Goal: Task Accomplishment & Management: Use online tool/utility

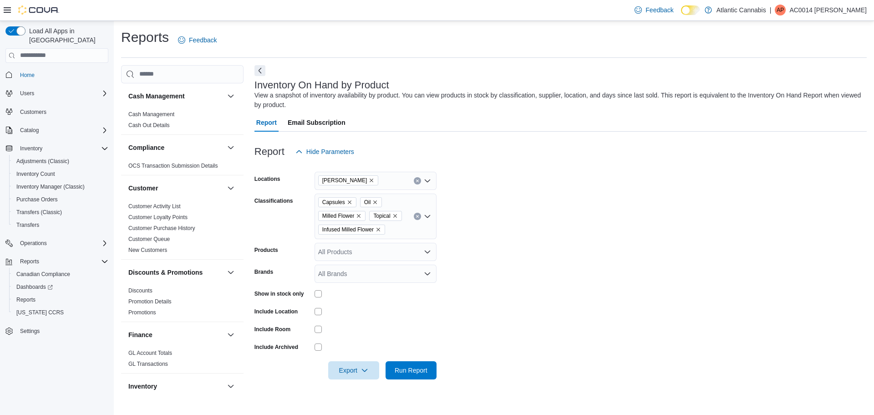
scroll to position [248, 0]
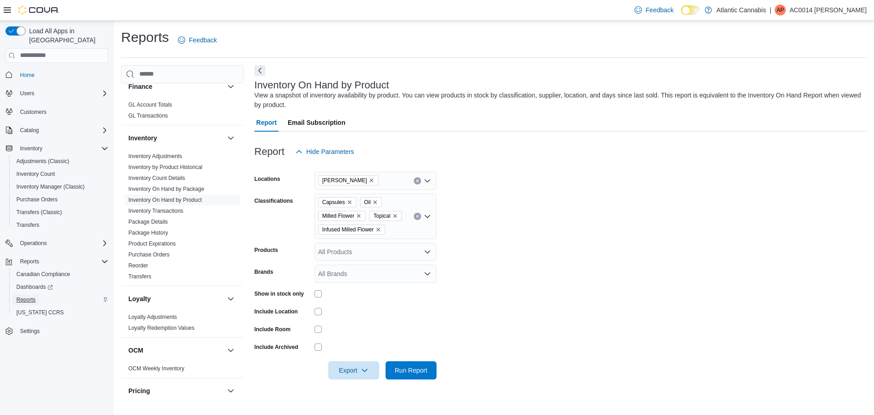
click at [22, 296] on span "Reports" at bounding box center [25, 299] width 19 height 7
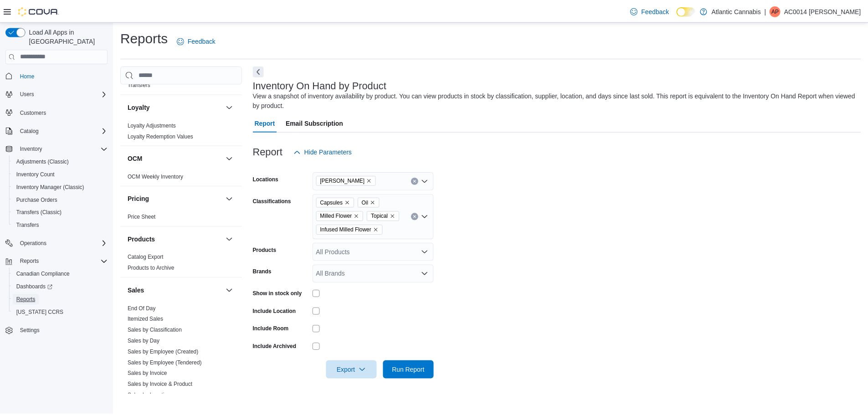
scroll to position [567, 0]
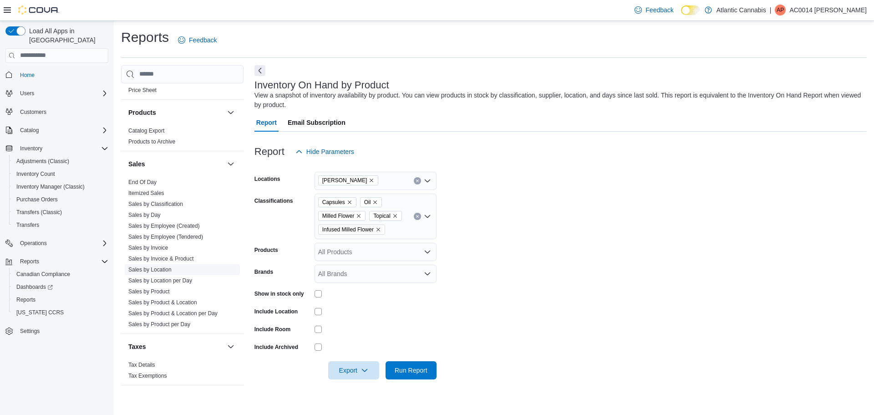
click at [166, 267] on link "Sales by Location" at bounding box center [149, 269] width 43 height 6
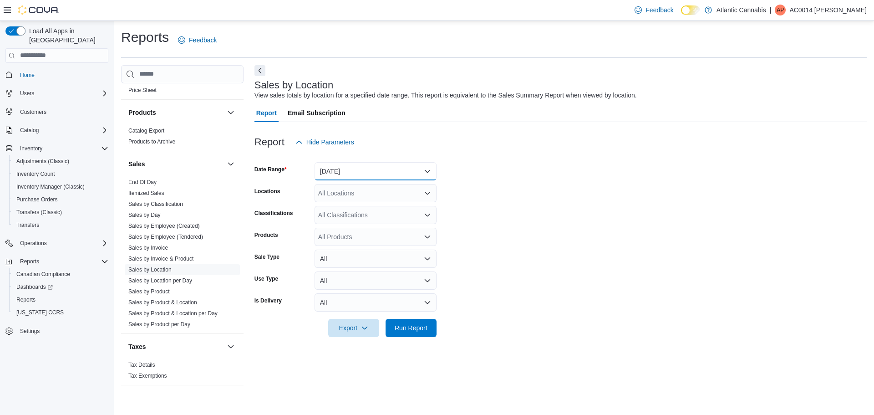
click at [367, 170] on button "[DATE]" at bounding box center [376, 171] width 122 height 18
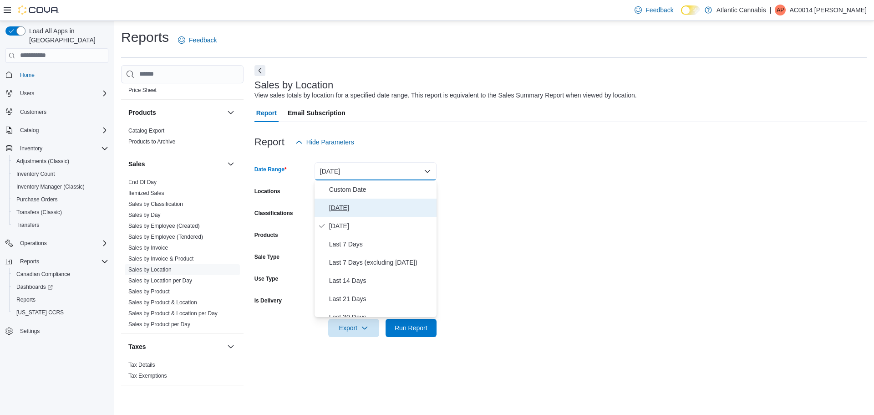
click at [379, 216] on button "[DATE]" at bounding box center [376, 208] width 122 height 18
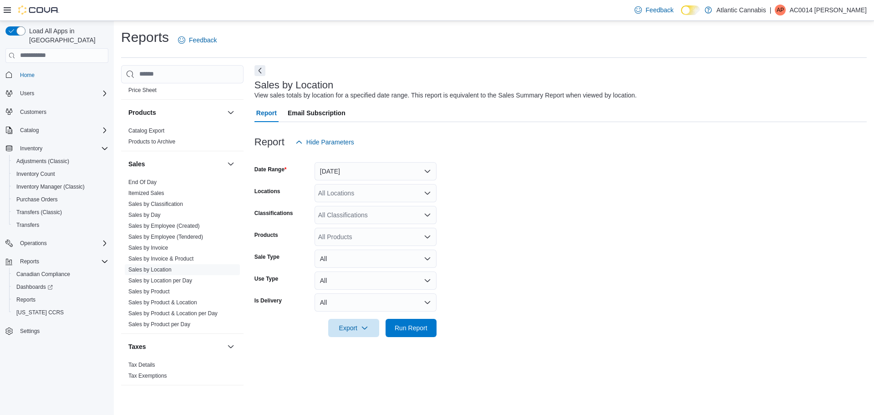
click at [534, 183] on form "Date Range [DATE] Locations All Locations Classifications All Classifications P…" at bounding box center [561, 244] width 613 height 186
click at [425, 322] on span "Run Report" at bounding box center [411, 327] width 40 height 18
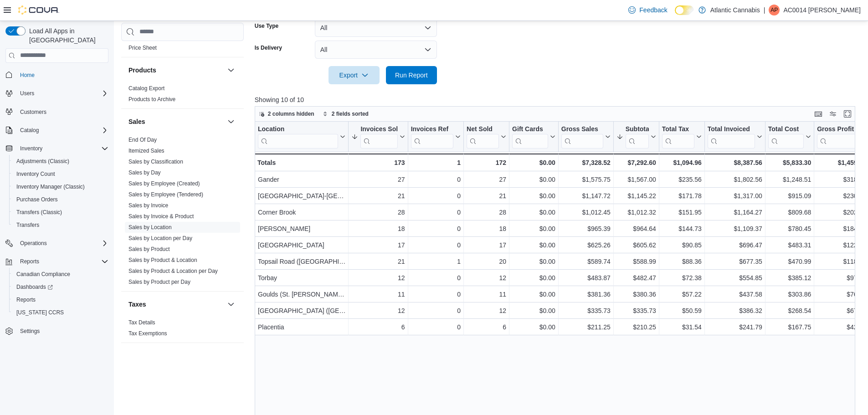
scroll to position [237, 0]
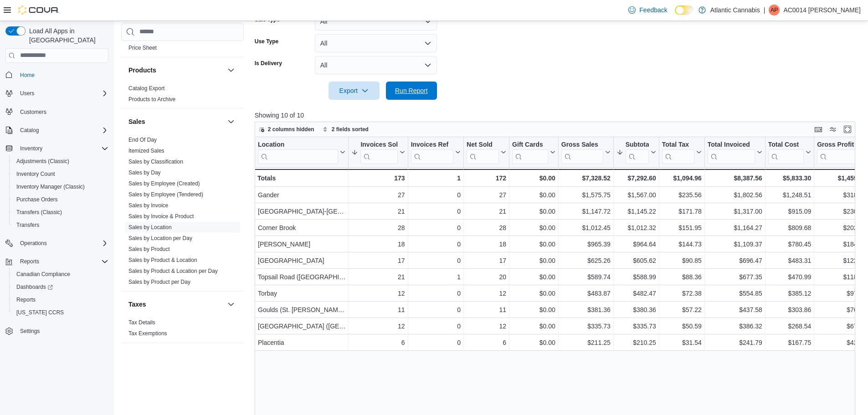
click at [428, 87] on span "Run Report" at bounding box center [411, 91] width 40 height 18
click at [408, 90] on span "Run Report" at bounding box center [411, 90] width 33 height 9
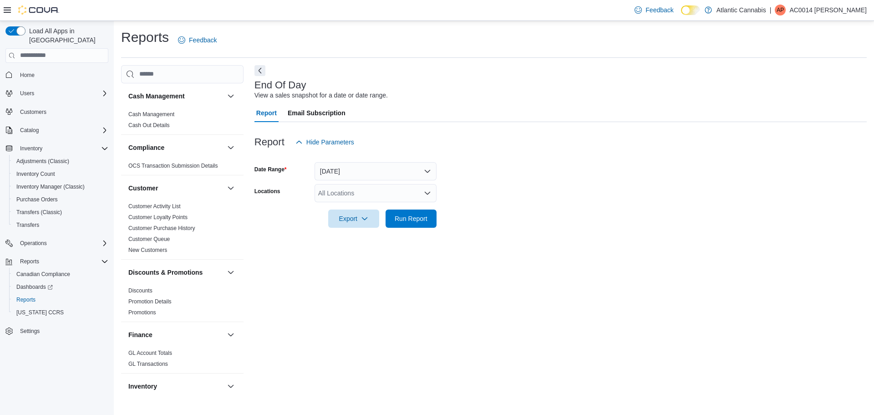
click at [373, 185] on div "All Locations" at bounding box center [376, 193] width 122 height 18
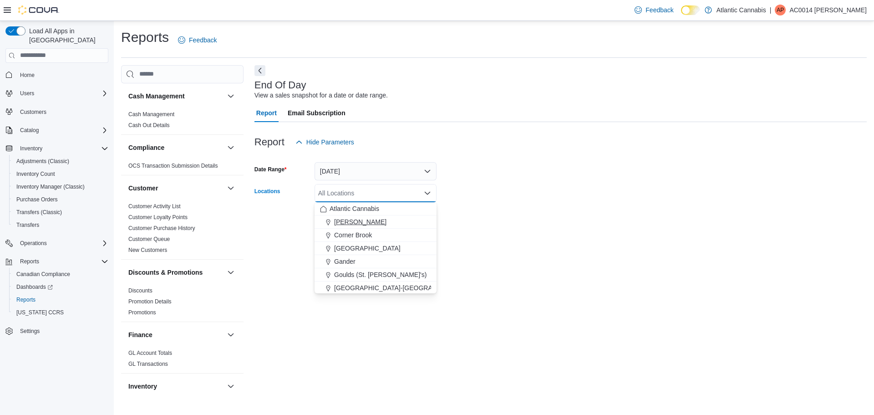
click at [395, 225] on div "[PERSON_NAME]" at bounding box center [375, 221] width 111 height 9
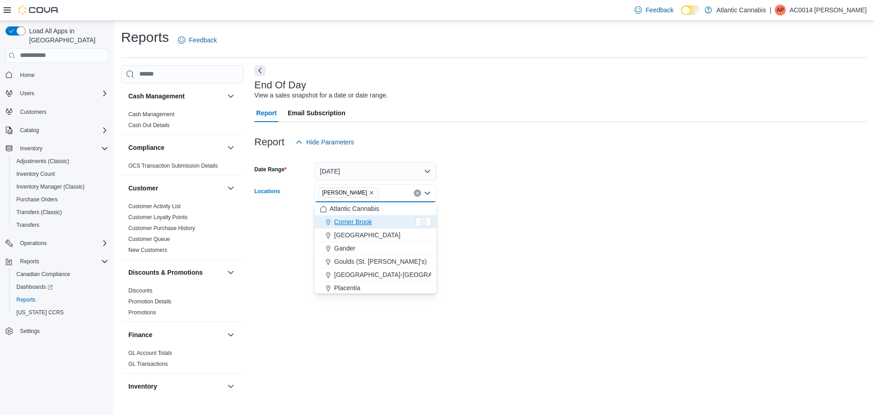
click at [501, 221] on form "Date Range Today Locations Bay Roberts Combo box. Selected. Bay Roberts. Press …" at bounding box center [561, 189] width 613 height 77
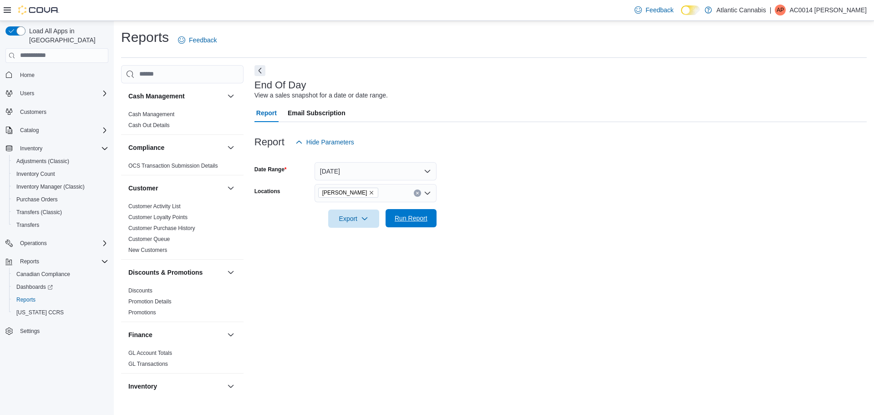
click at [404, 210] on span "Run Report" at bounding box center [411, 218] width 40 height 18
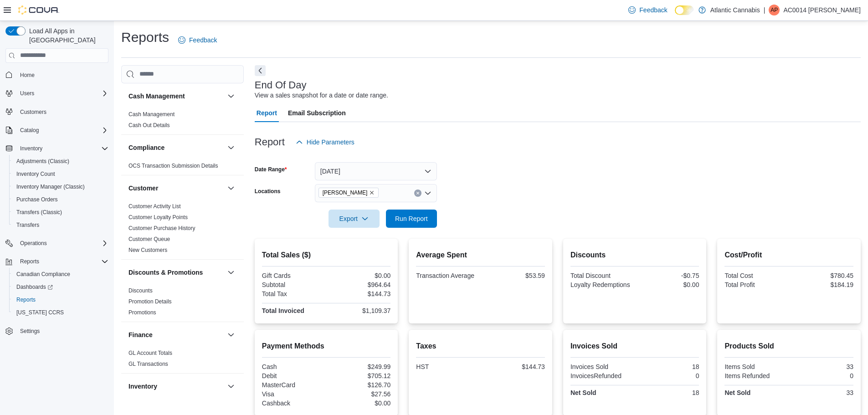
click at [580, 145] on div "Report Hide Parameters" at bounding box center [558, 142] width 606 height 18
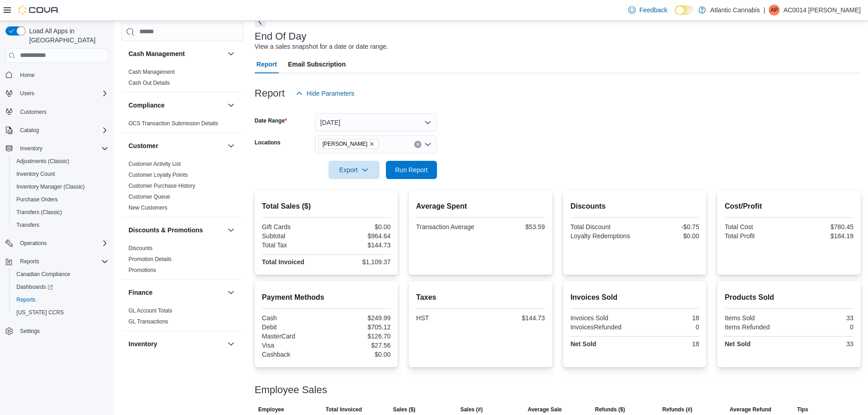
scroll to position [117, 0]
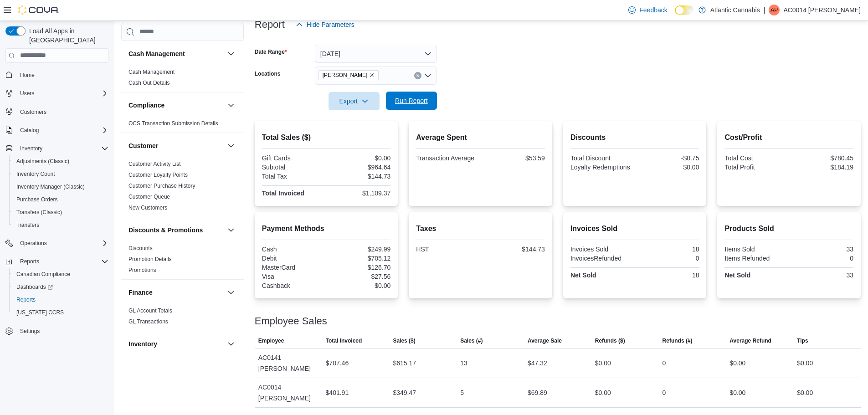
click at [427, 104] on span "Run Report" at bounding box center [411, 100] width 33 height 9
click at [415, 104] on span "Run Report" at bounding box center [411, 100] width 33 height 9
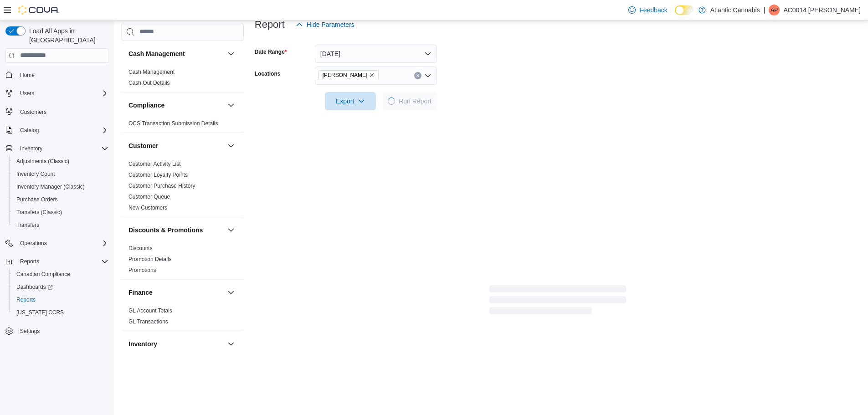
click at [562, 93] on form "Date Range Today Locations Bay Roberts Export Run Report" at bounding box center [558, 72] width 606 height 77
